Goal: Transaction & Acquisition: Book appointment/travel/reservation

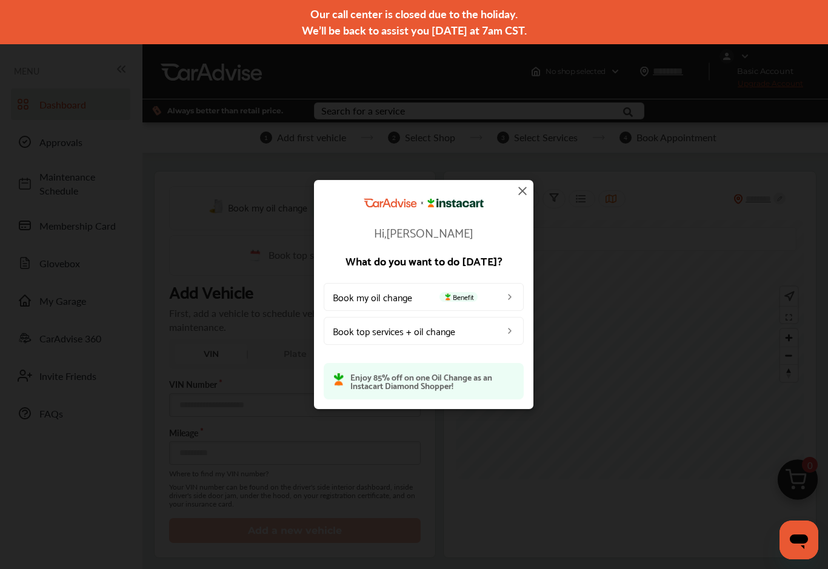
click at [467, 376] on p "Enjoy 85% off on one Oil Change as an Instacart Diamond Shopper!" at bounding box center [432, 380] width 164 height 17
click at [513, 326] on img at bounding box center [510, 330] width 10 height 10
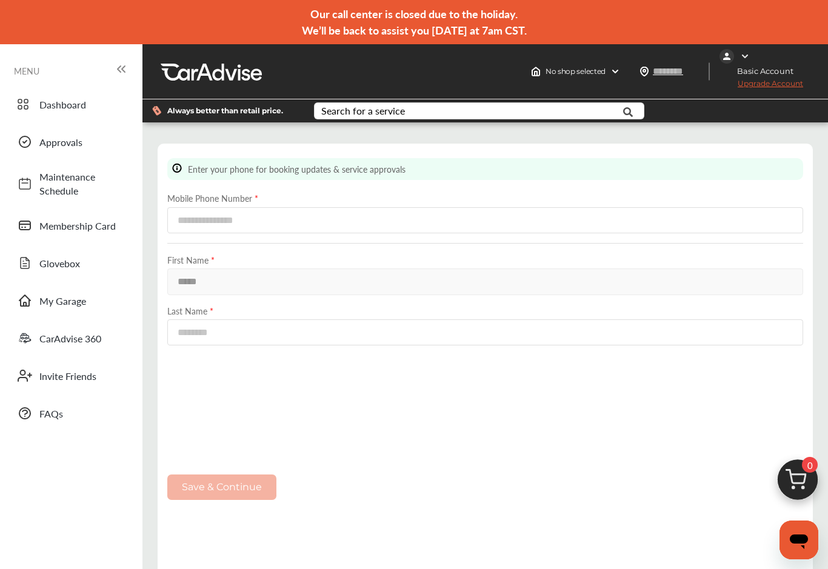
click at [601, 73] on span "No shop selected" at bounding box center [575, 72] width 60 height 10
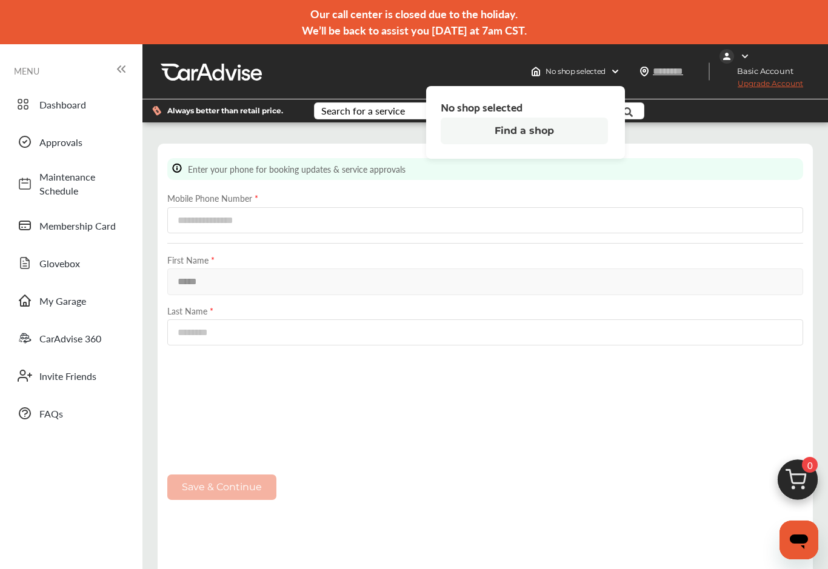
click at [555, 132] on button "Find a shop" at bounding box center [524, 131] width 167 height 27
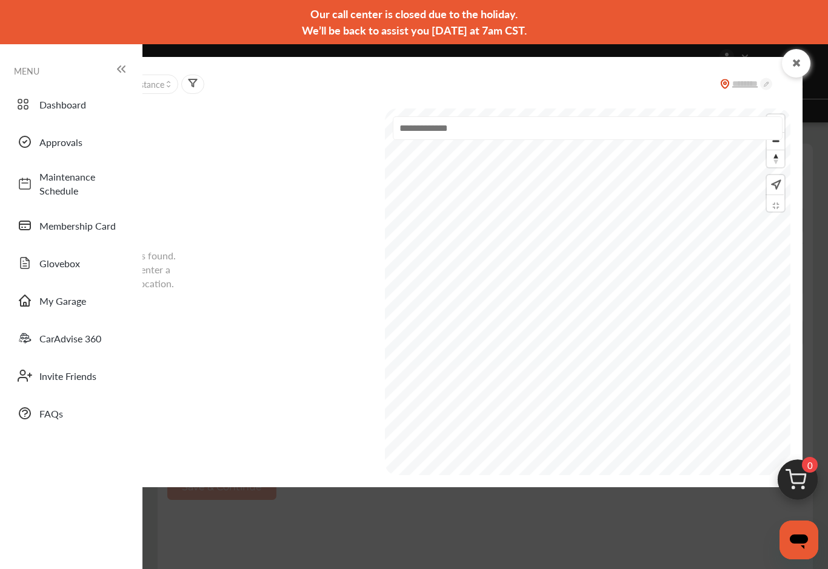
click at [635, 122] on input "text" at bounding box center [587, 128] width 389 height 24
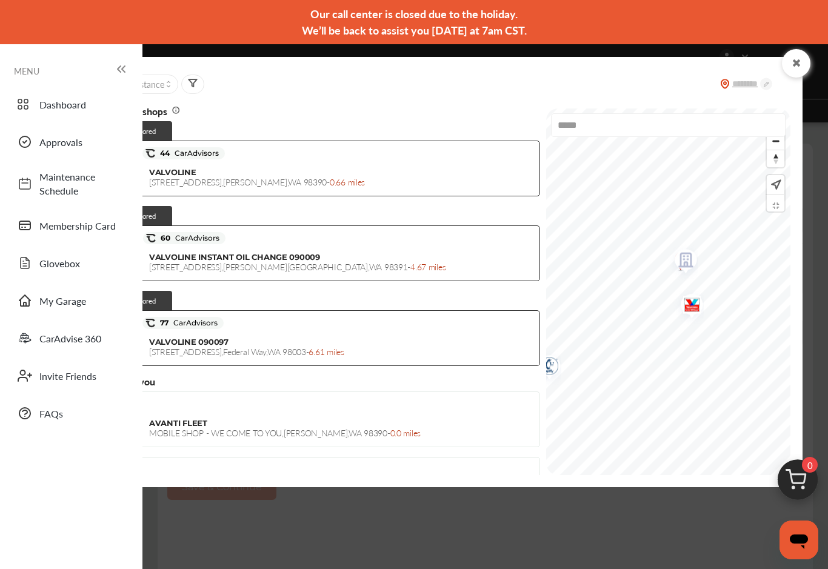
click at [672, 307] on img "Map marker" at bounding box center [688, 306] width 32 height 38
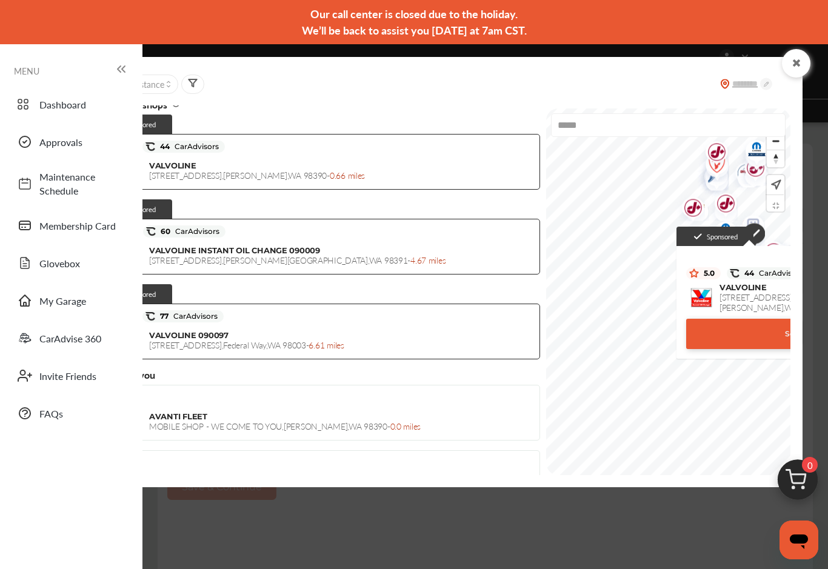
scroll to position [4, 0]
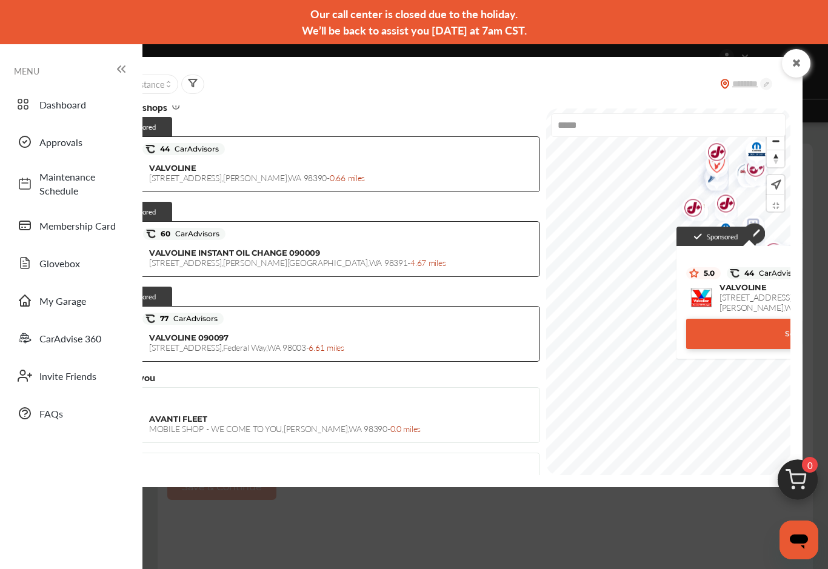
type input "*****"
click at [439, 368] on div "Sponsored shops Sponsored 5.0 44 CarAdvisors VALVOLINE [STREET_ADDRESS][PERSON_…" at bounding box center [317, 290] width 445 height 370
click at [435, 376] on div "Closest to you" at bounding box center [317, 377] width 445 height 11
click at [672, 85] on div "Sort by : Distance" at bounding box center [442, 84] width 695 height 30
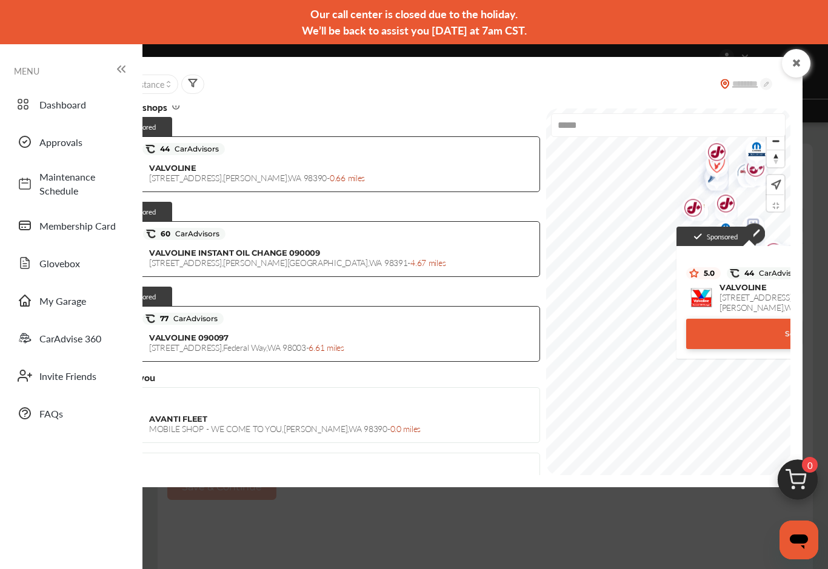
click at [672, 84] on div "Sort by : Distance" at bounding box center [442, 84] width 695 height 30
click at [795, 68] on icon at bounding box center [797, 63] width 12 height 10
